Goal: Task Accomplishment & Management: Complete application form

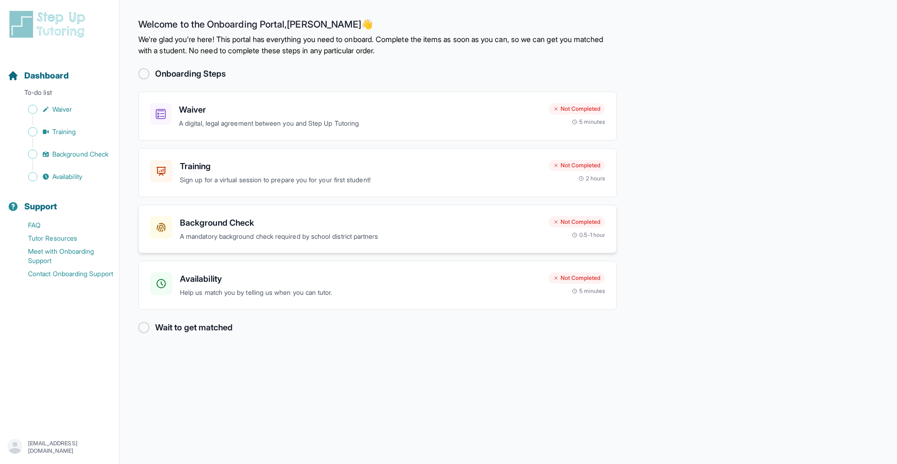
click at [413, 239] on p "A mandatory background check required by school district partners" at bounding box center [360, 236] width 361 height 11
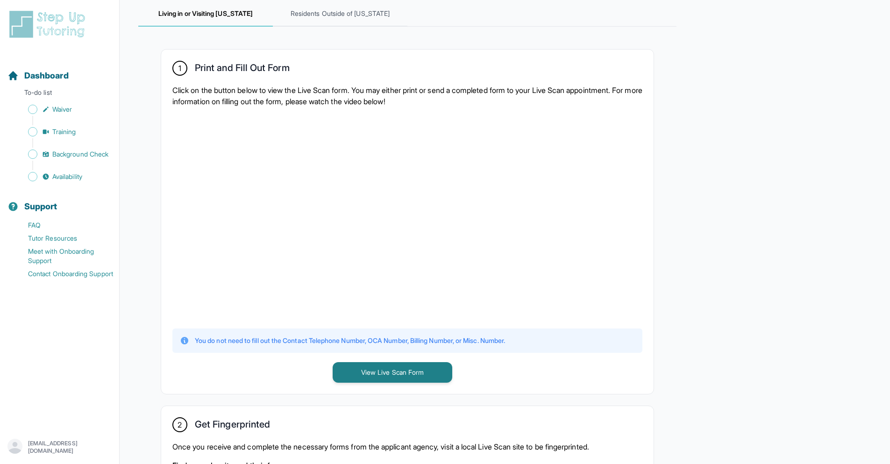
scroll to position [264, 0]
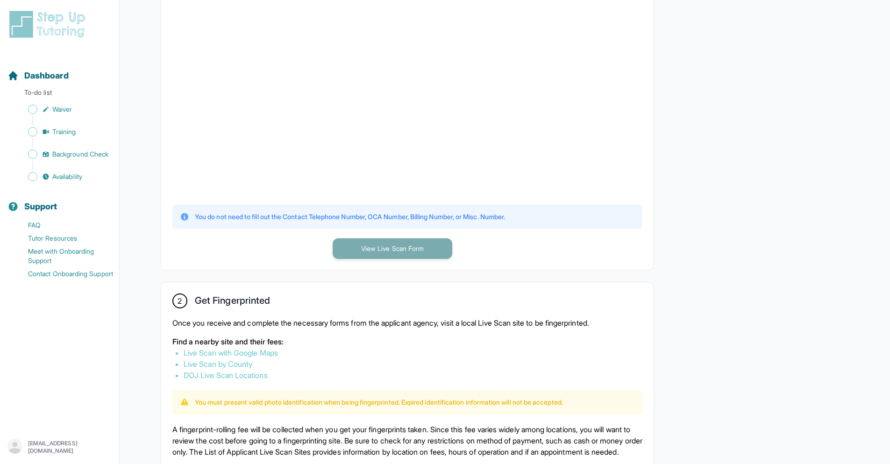
click at [375, 247] on button "View Live Scan Form" at bounding box center [392, 248] width 120 height 21
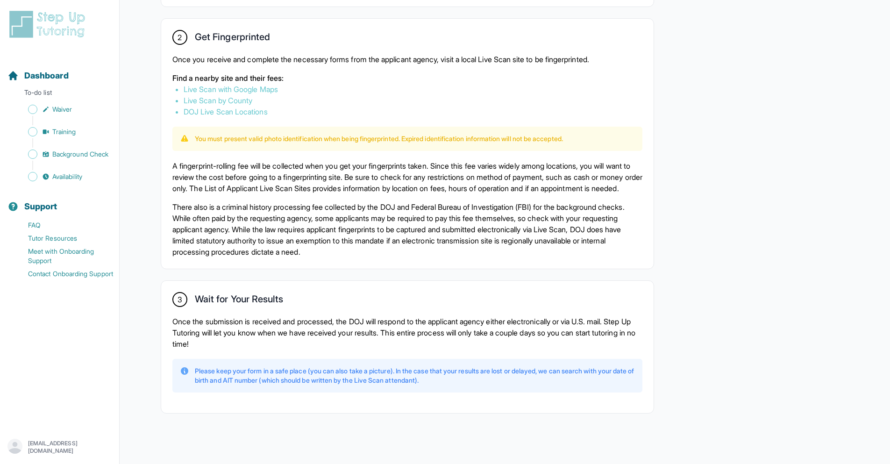
scroll to position [544, 0]
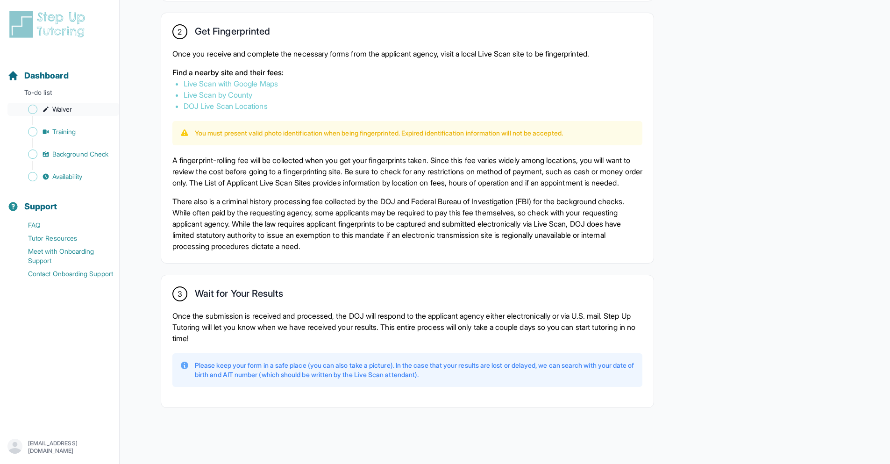
click at [70, 110] on span "Waiver" at bounding box center [62, 109] width 20 height 9
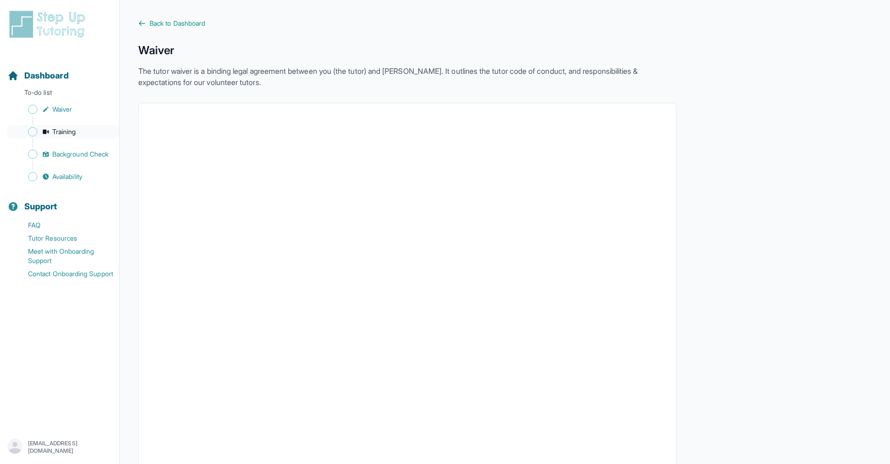
click at [57, 135] on span "Training" at bounding box center [64, 131] width 24 height 9
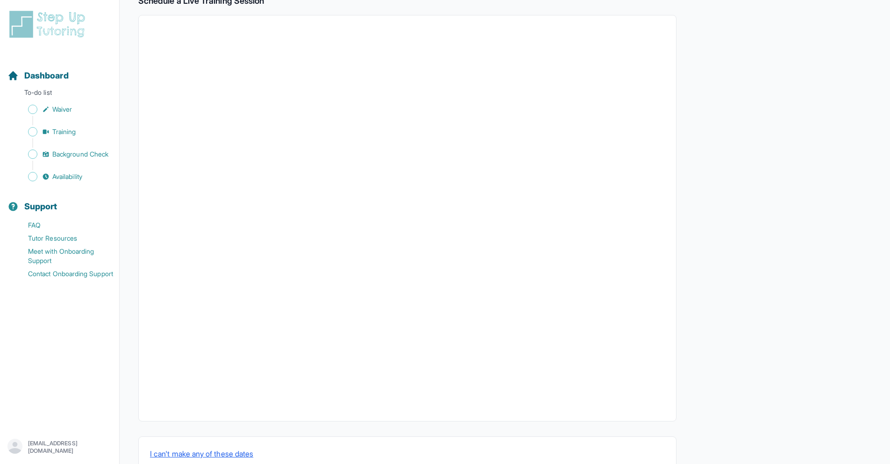
scroll to position [194, 0]
click at [79, 159] on link "Background Check" at bounding box center [63, 154] width 112 height 13
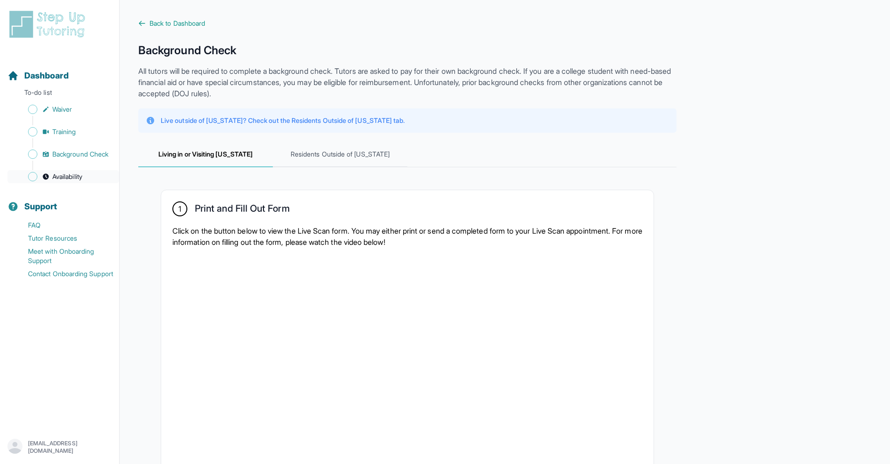
click at [54, 173] on span "Availability" at bounding box center [67, 176] width 30 height 9
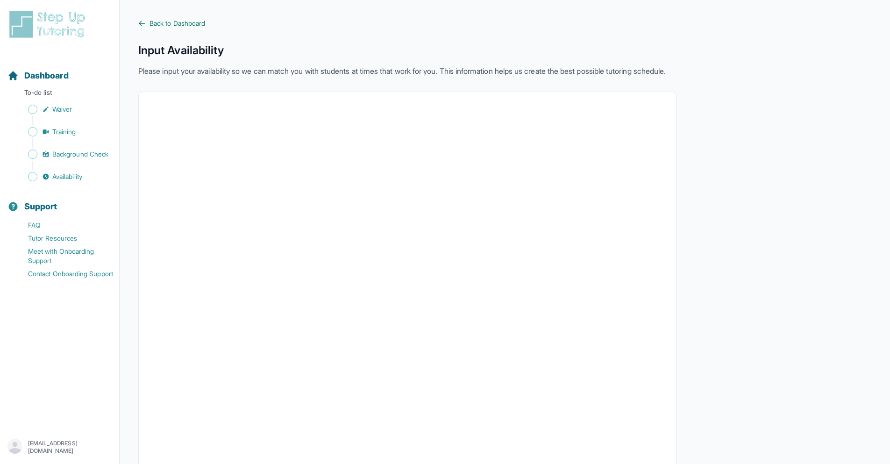
click at [141, 25] on icon at bounding box center [141, 23] width 7 height 7
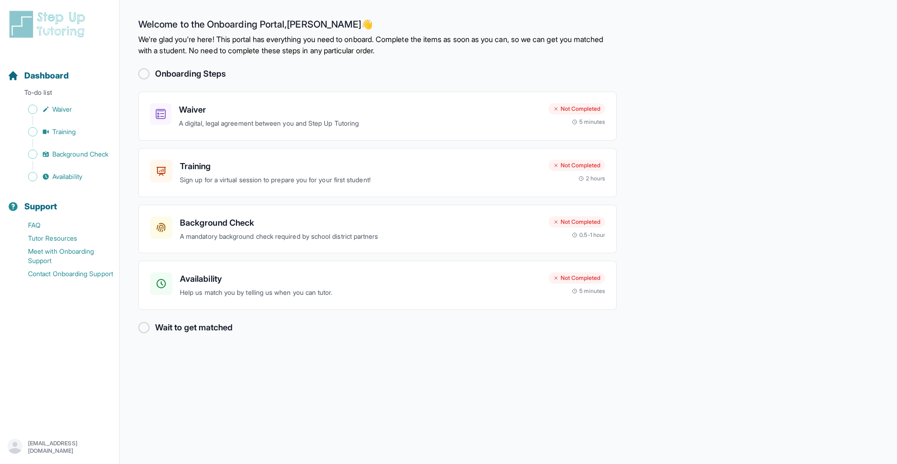
click at [47, 441] on div "[EMAIL_ADDRESS][DOMAIN_NAME]" at bounding box center [59, 446] width 104 height 17
